Goal: Find specific page/section: Find specific page/section

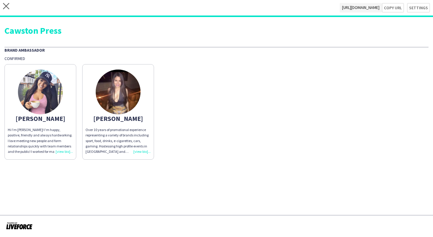
click at [114, 91] on img at bounding box center [118, 92] width 45 height 45
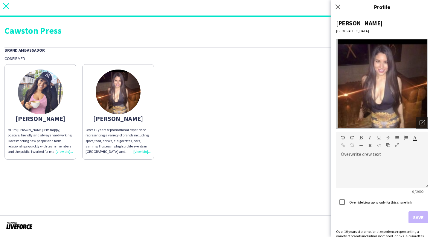
click at [7, 6] on icon "close" at bounding box center [6, 6] width 6 height 6
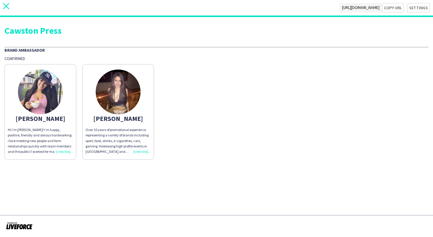
click at [8, 10] on app-icon "close" at bounding box center [6, 8] width 6 height 10
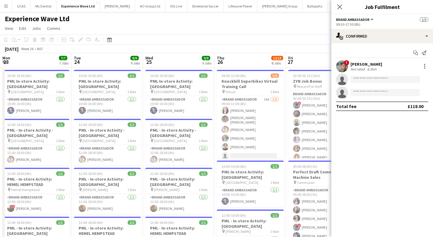
scroll to position [0, 205]
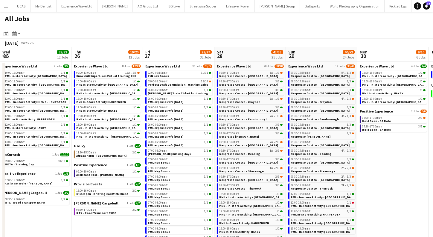
scroll to position [0, 149]
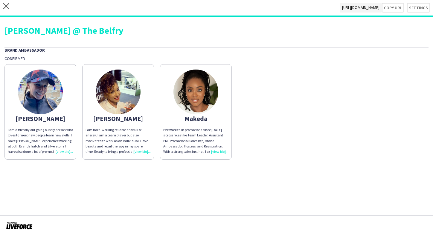
click at [49, 100] on img at bounding box center [40, 92] width 45 height 45
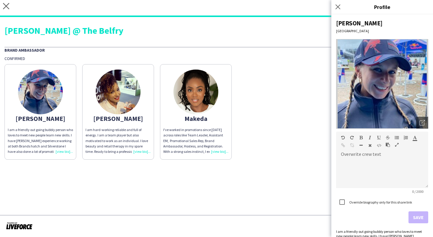
click at [112, 107] on img at bounding box center [118, 92] width 45 height 45
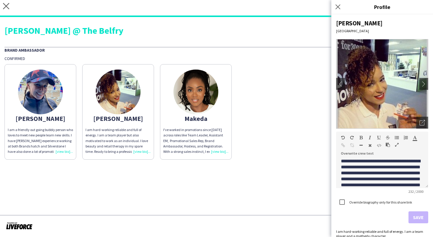
click at [196, 98] on img at bounding box center [195, 92] width 45 height 45
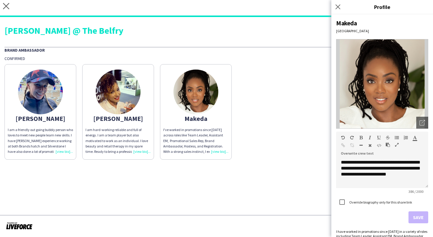
scroll to position [35, 0]
click at [312, 120] on div "Aimee I am a friendly out going bubbly person who loves to meet new people lear…" at bounding box center [216, 110] width 424 height 99
